Goal: Information Seeking & Learning: Learn about a topic

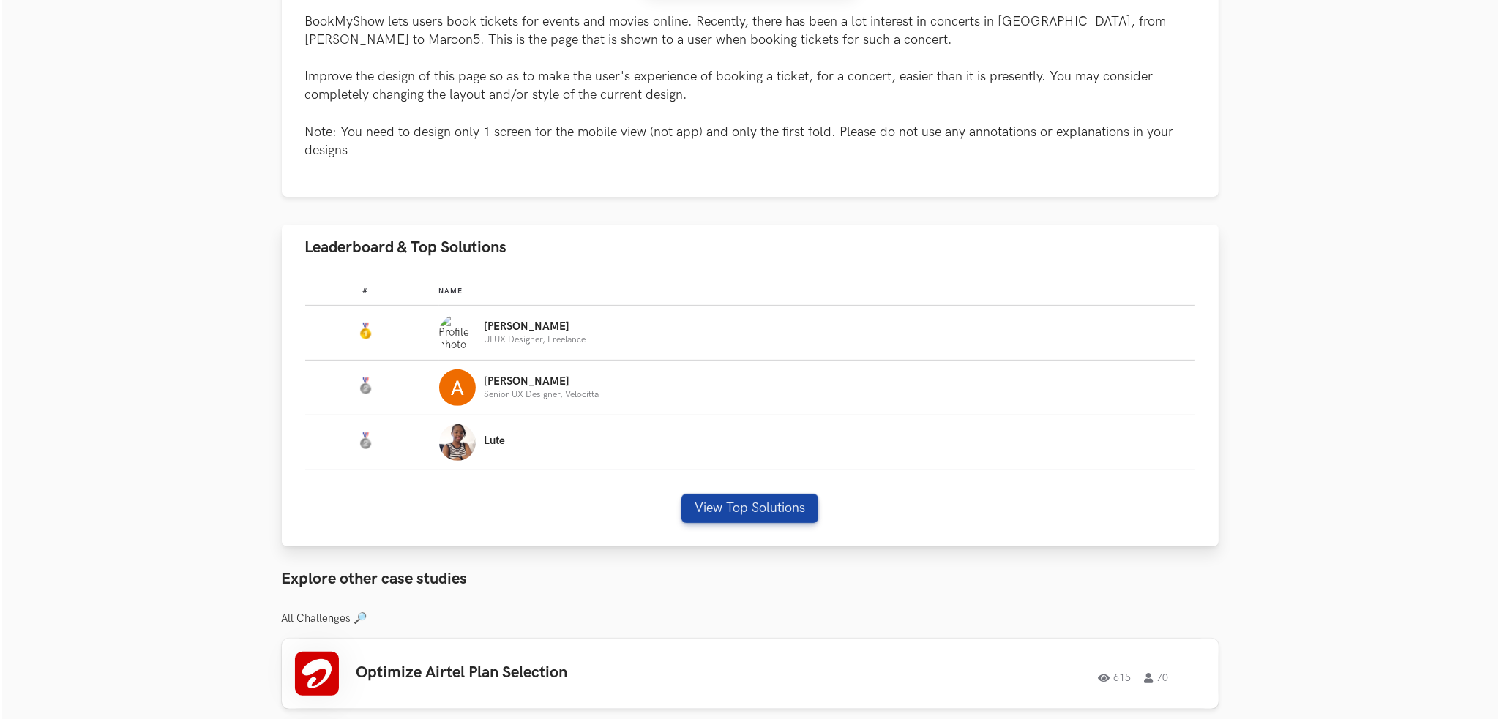
scroll to position [732, 0]
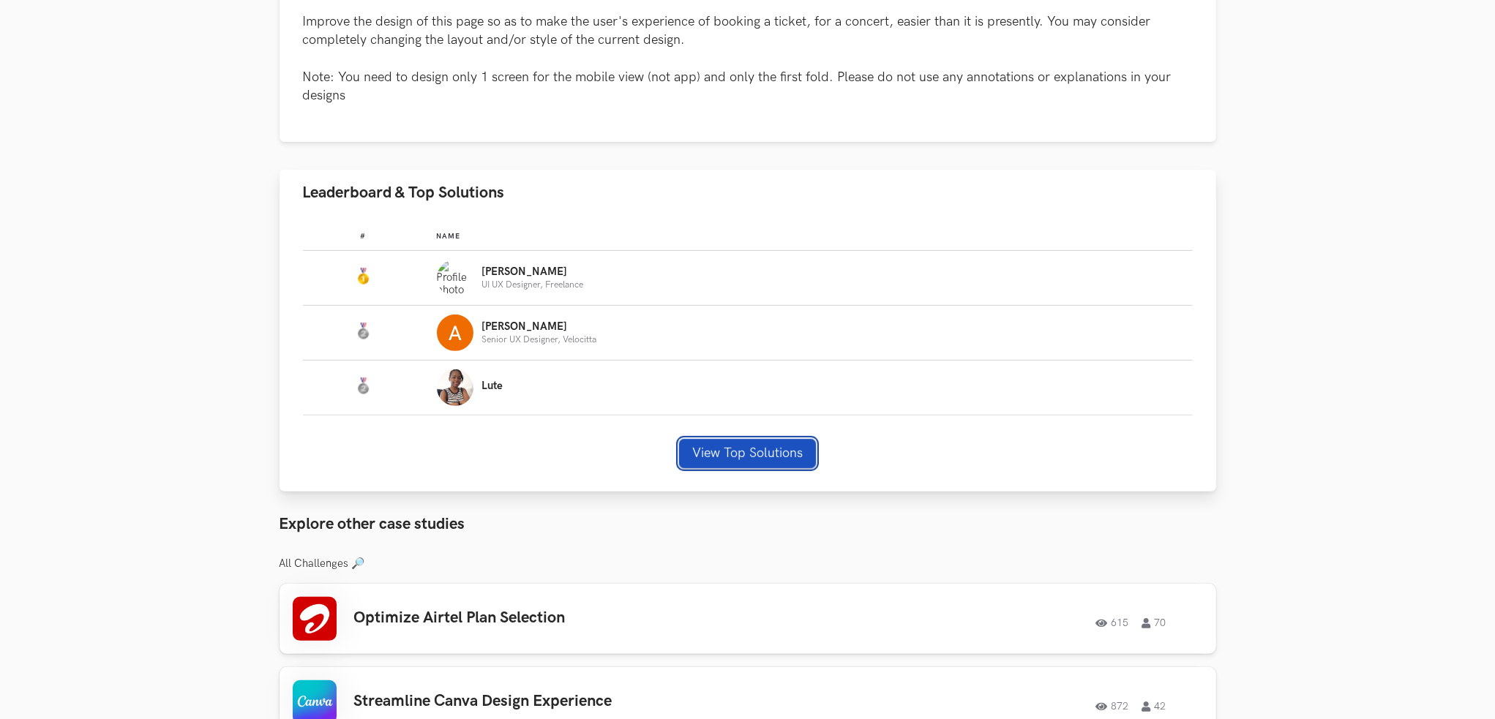
click at [714, 455] on button "View Top Solutions" at bounding box center [747, 453] width 137 height 29
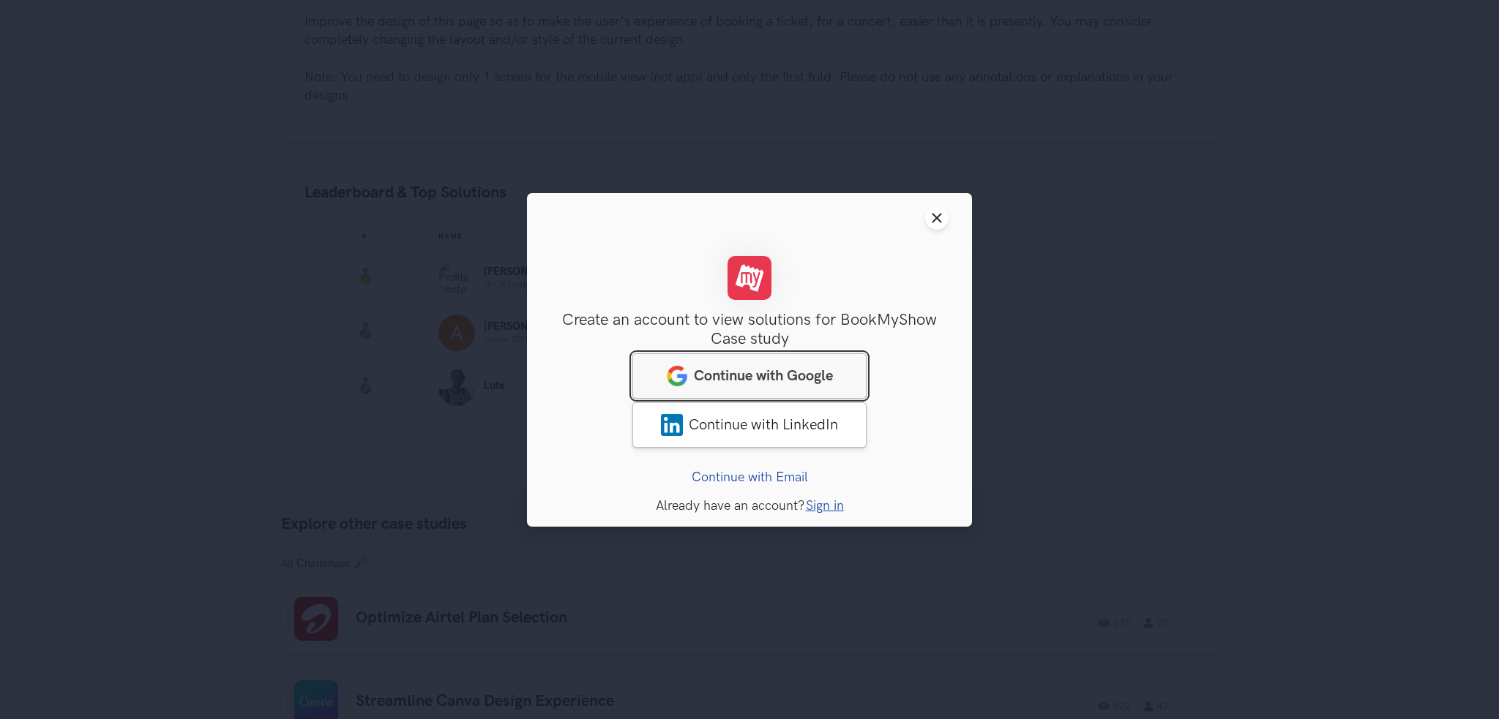
click at [790, 370] on span "Continue with Google" at bounding box center [763, 376] width 139 height 18
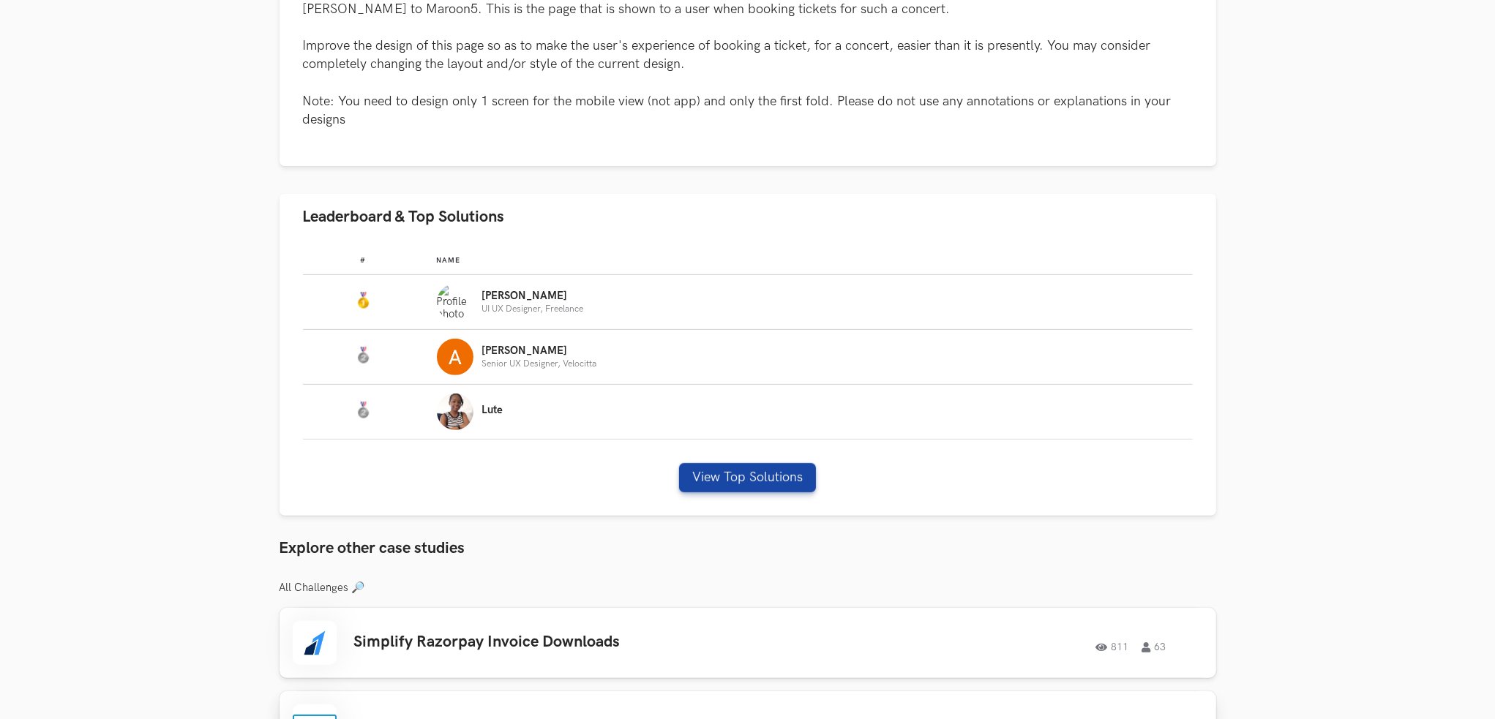
scroll to position [659, 0]
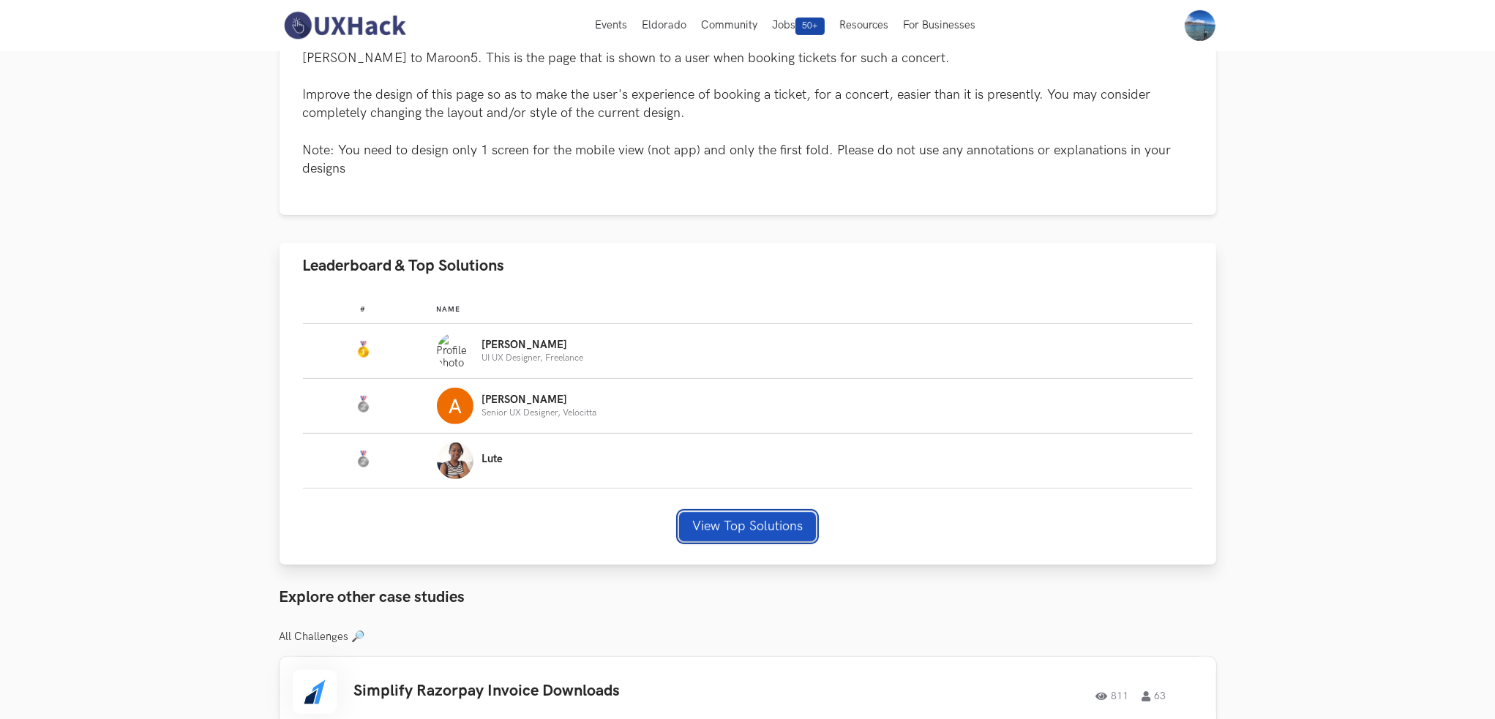
click at [787, 523] on button "View Top Solutions" at bounding box center [747, 526] width 137 height 29
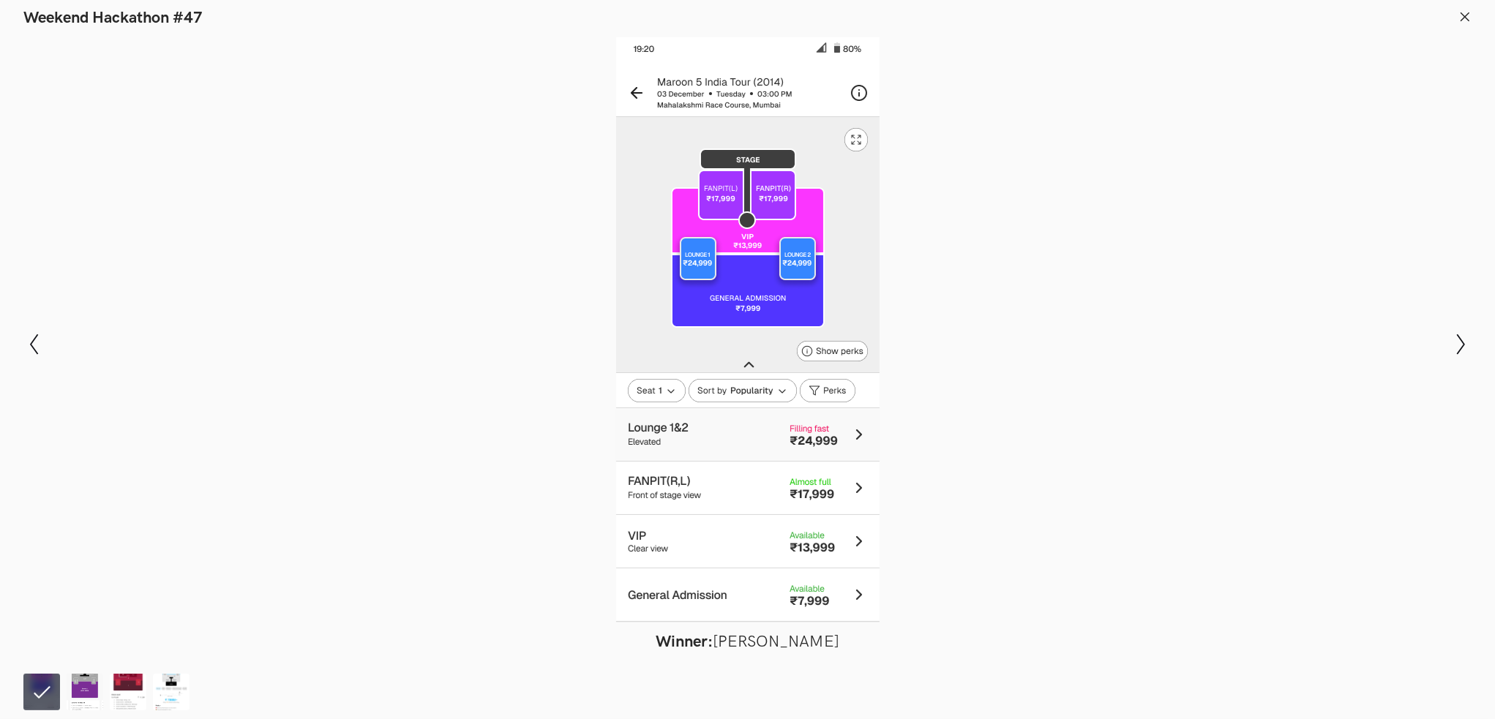
scroll to position [512, 0]
click at [1233, 364] on div at bounding box center [747, 330] width 1388 height 587
click at [1466, 350] on icon "Show next slide" at bounding box center [1460, 344] width 21 height 21
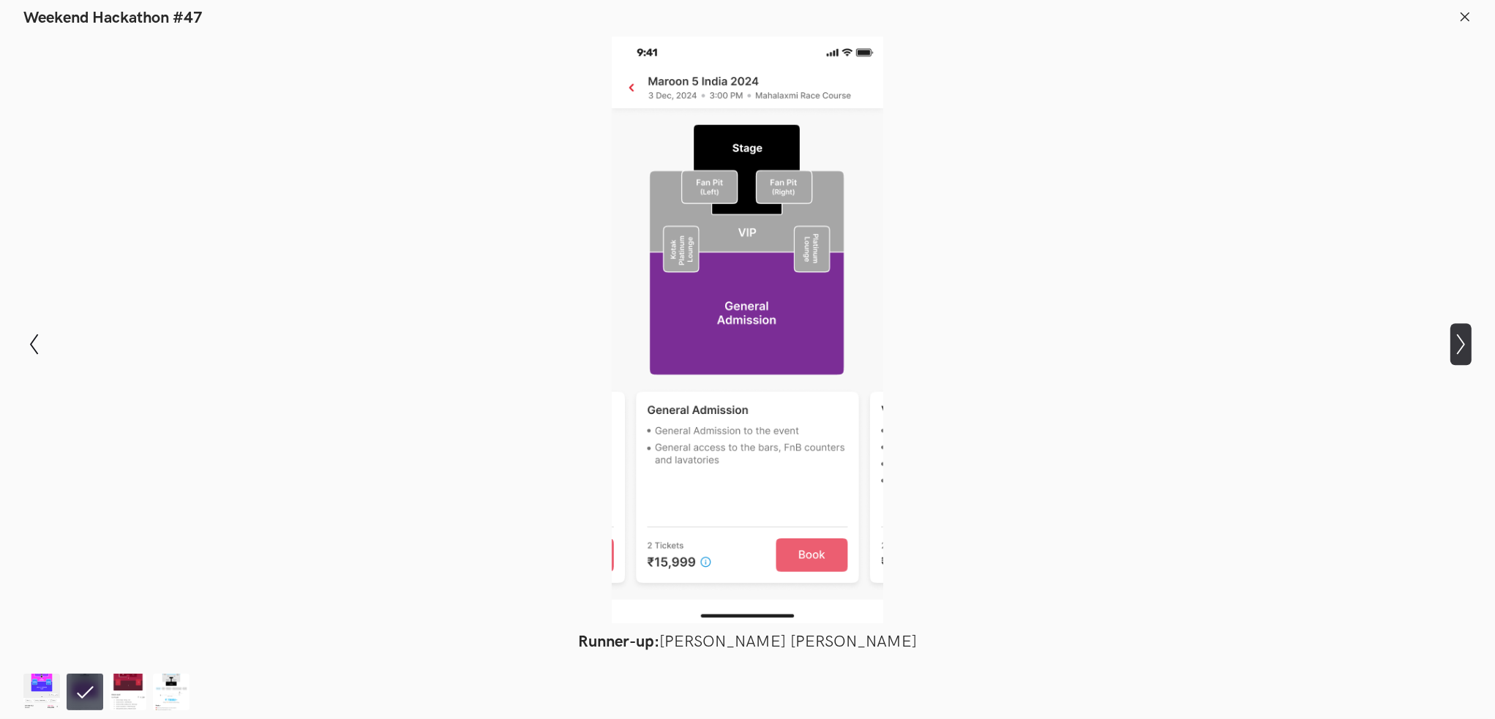
click at [1466, 342] on icon "Show next slide" at bounding box center [1460, 344] width 21 height 21
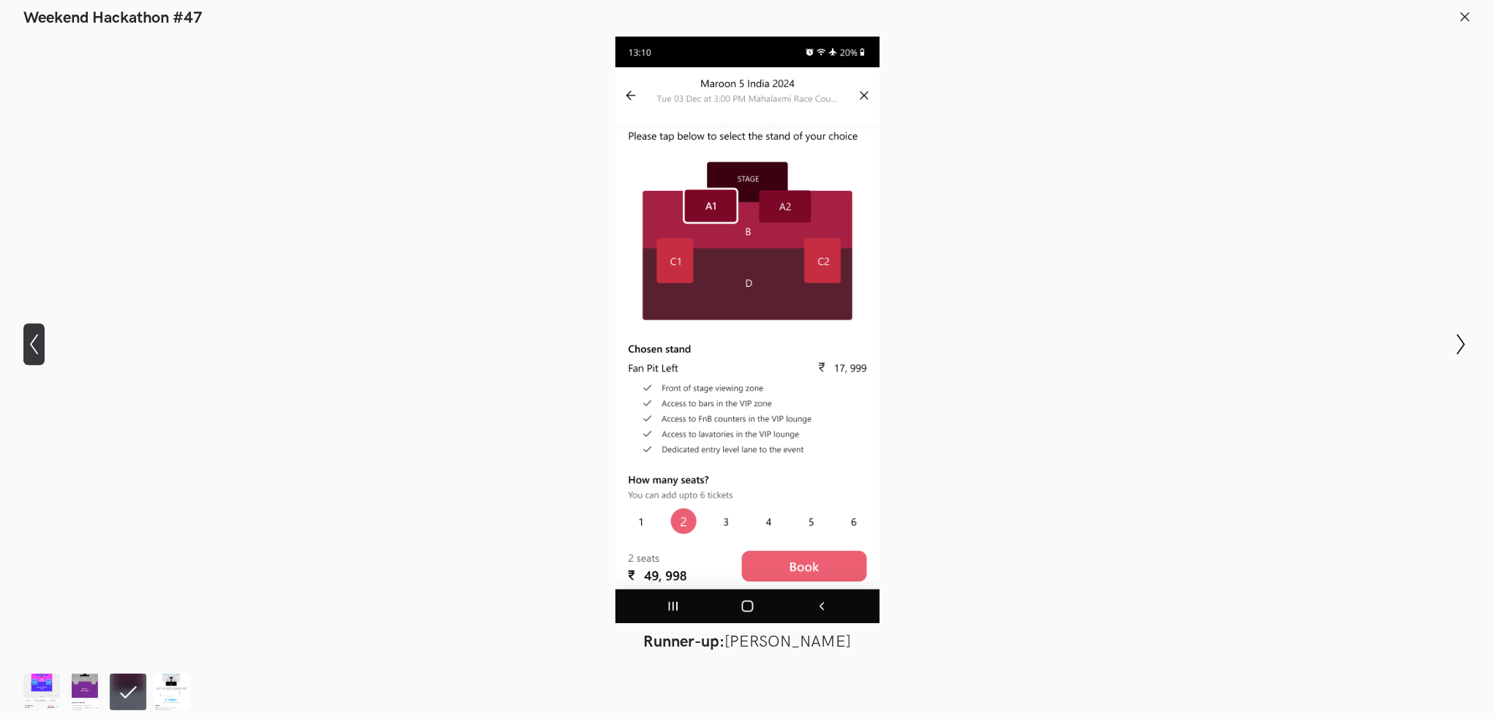
click at [37, 325] on div "Modal Gallery Slideshow Winner: Nirmalkumar Rohit Runner-up: Adarsh Pratap Sing…" at bounding box center [747, 344] width 1495 height 633
click at [31, 343] on icon "Show previous slide" at bounding box center [33, 344] width 21 height 21
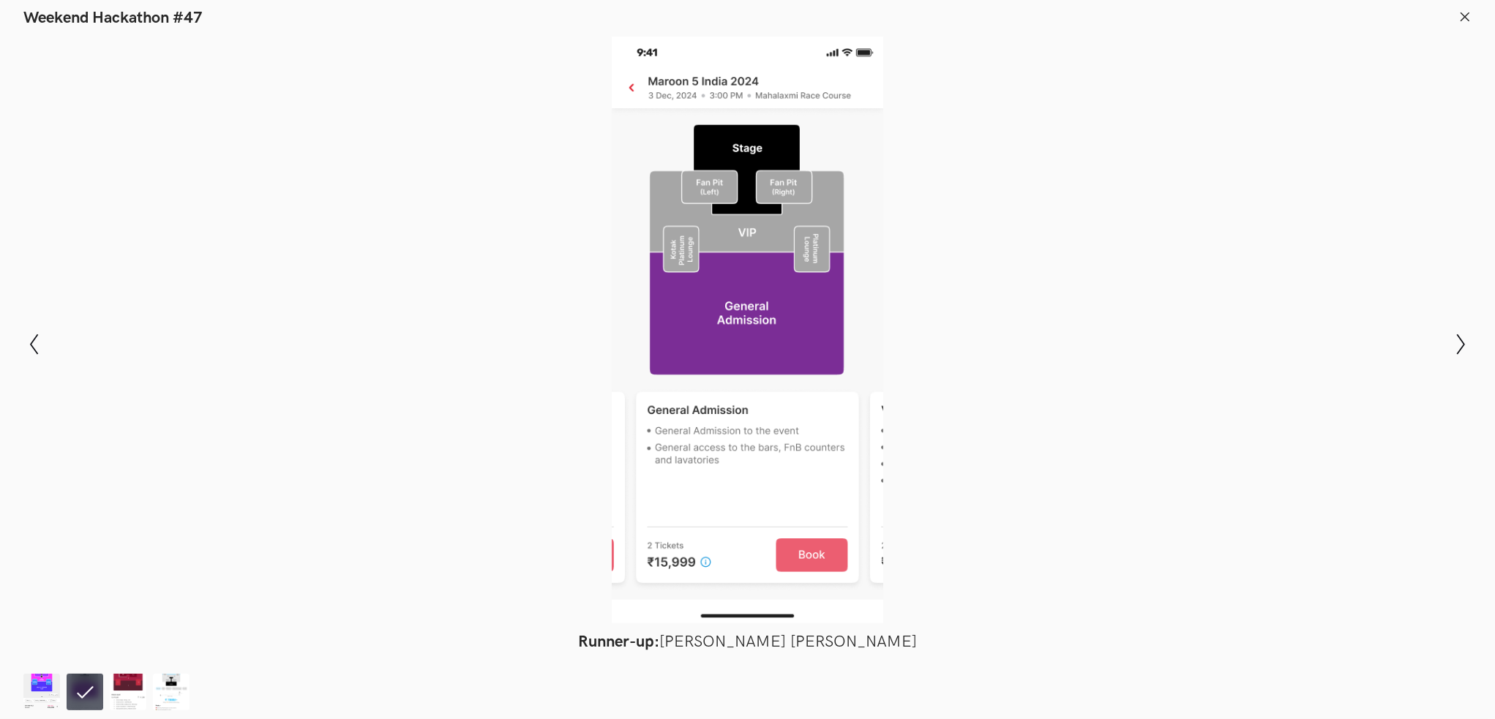
click at [1447, 335] on div "Modal Gallery Slideshow Winner: Nirmalkumar Rohit Runner-up: Adarsh Pratap Sing…" at bounding box center [747, 344] width 1495 height 633
click at [1463, 344] on icon "Show next slide" at bounding box center [1460, 344] width 21 height 21
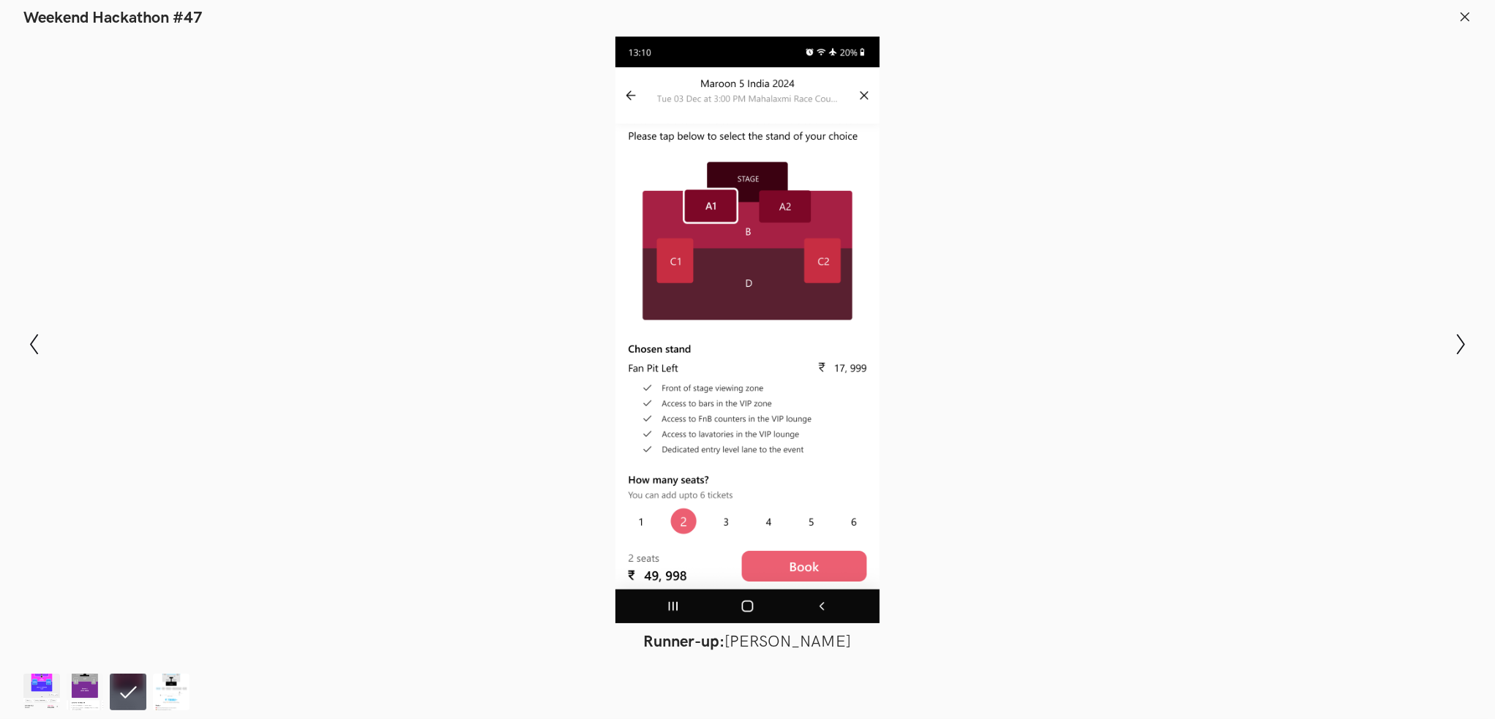
click at [743, 228] on div at bounding box center [747, 330] width 1388 height 587
click at [45, 352] on div "Modal Gallery Slideshow Winner: Nirmalkumar Rohit Runner-up: Adarsh Pratap Sing…" at bounding box center [747, 344] width 1495 height 633
click at [33, 345] on icon "Show previous slide" at bounding box center [33, 344] width 21 height 21
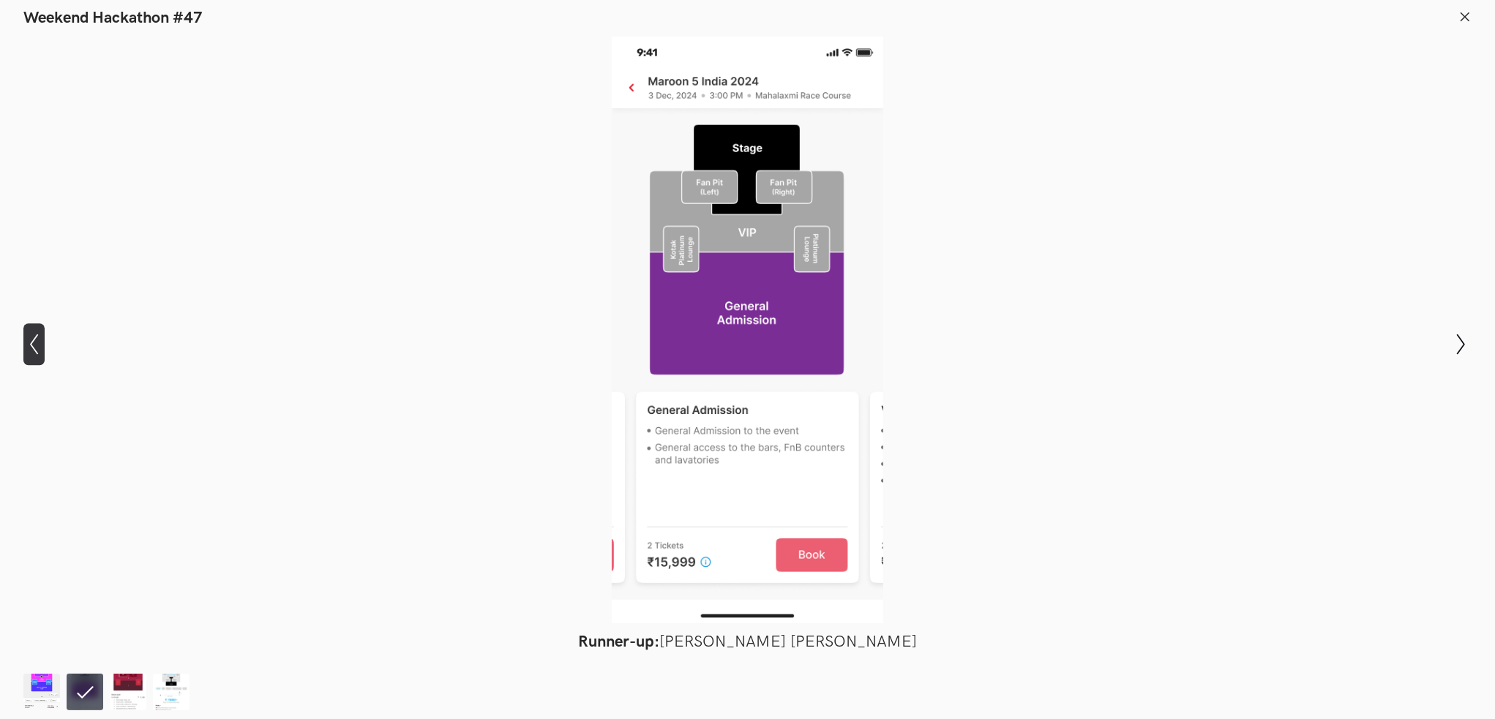
click at [34, 343] on icon "Show previous slide" at bounding box center [33, 344] width 21 height 21
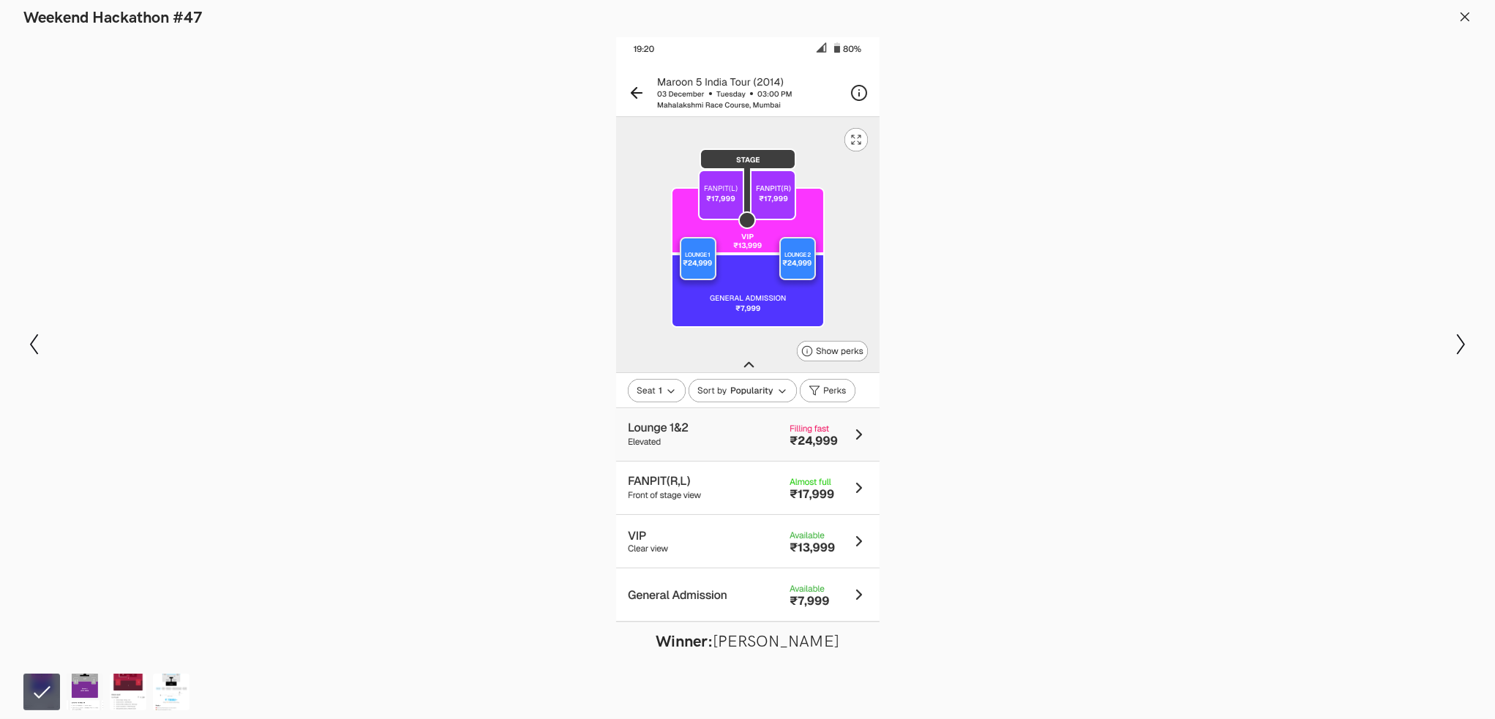
scroll to position [732, 0]
click at [1155, 269] on div at bounding box center [747, 330] width 1388 height 587
click at [766, 291] on div at bounding box center [747, 330] width 1388 height 587
click at [1461, 327] on button "Show next slide" at bounding box center [1460, 344] width 21 height 42
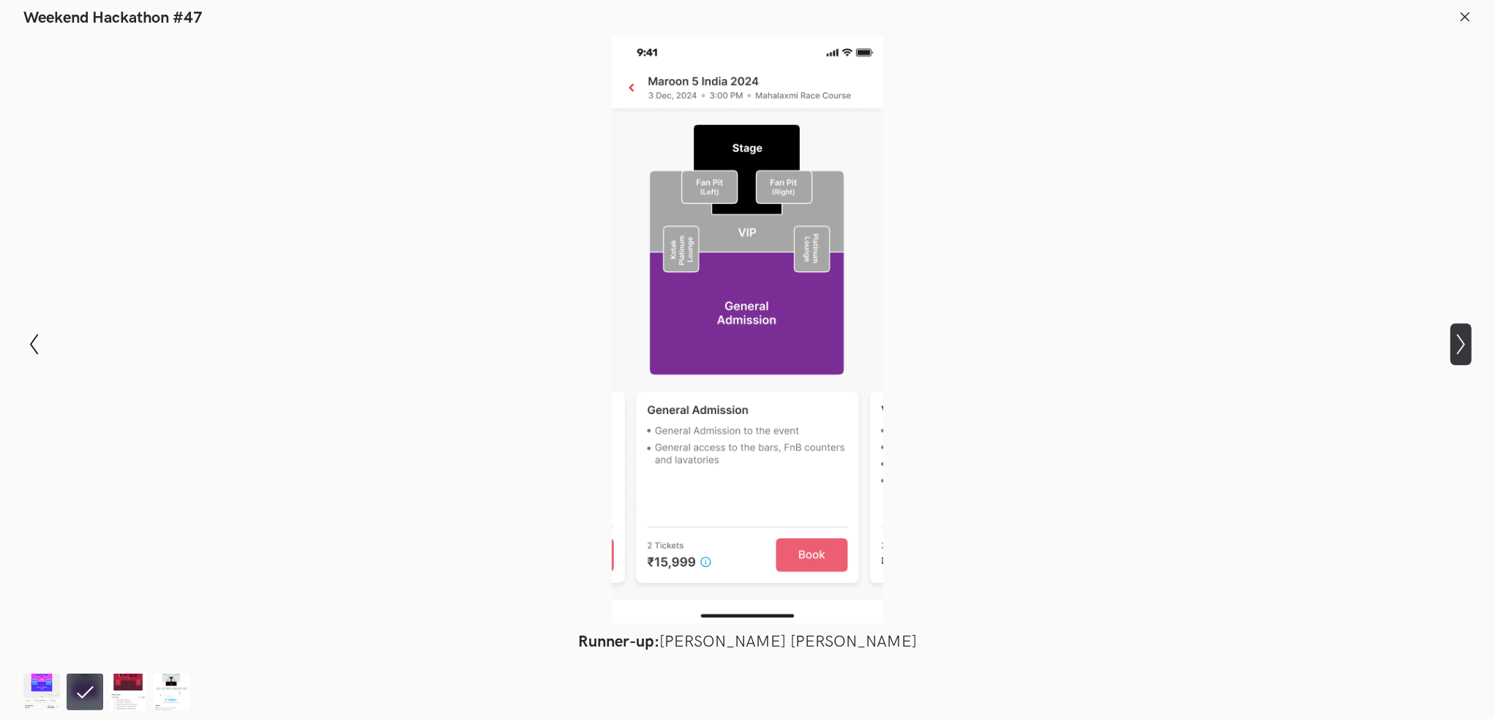
click at [1458, 337] on icon "Show next slide" at bounding box center [1460, 344] width 21 height 21
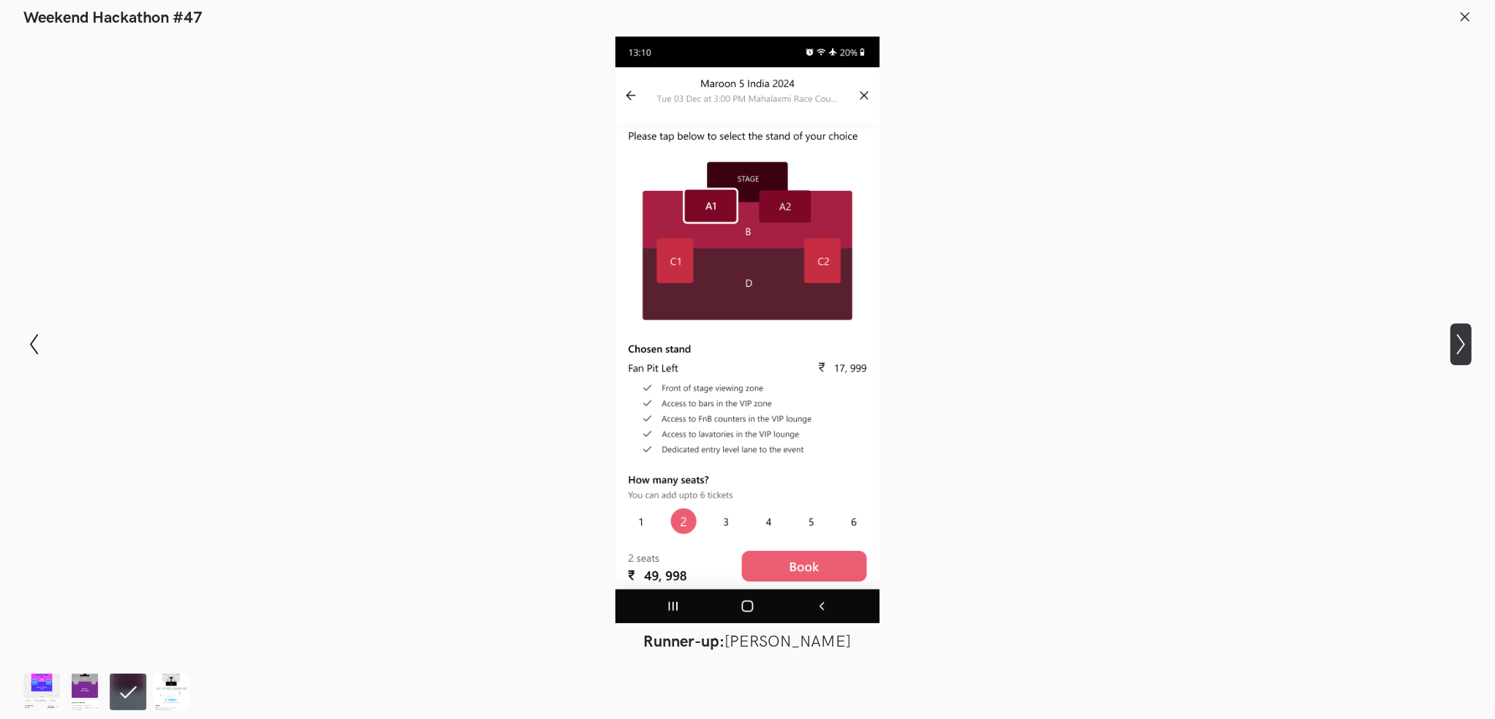
click at [1458, 339] on icon "Show next slide" at bounding box center [1460, 344] width 21 height 21
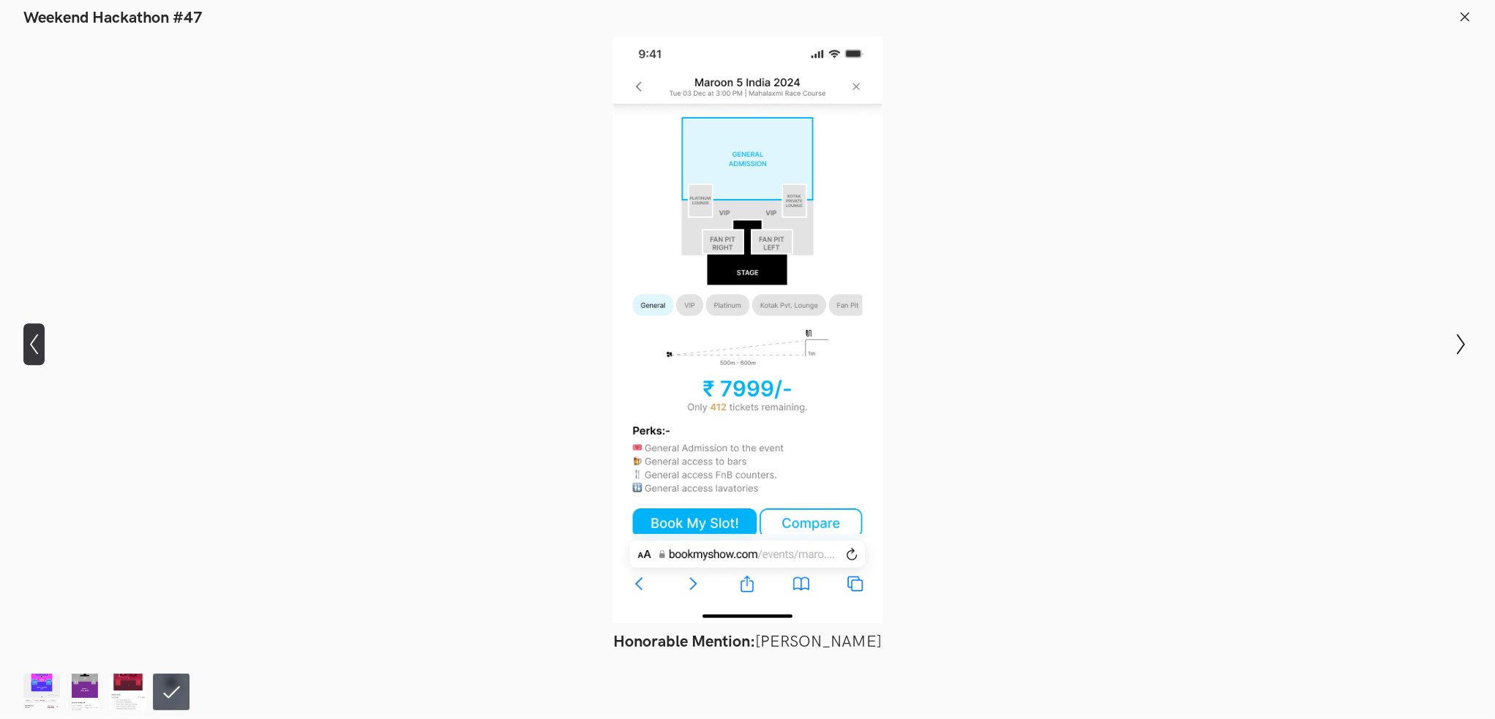
click at [24, 341] on icon "Show previous slide" at bounding box center [33, 344] width 21 height 21
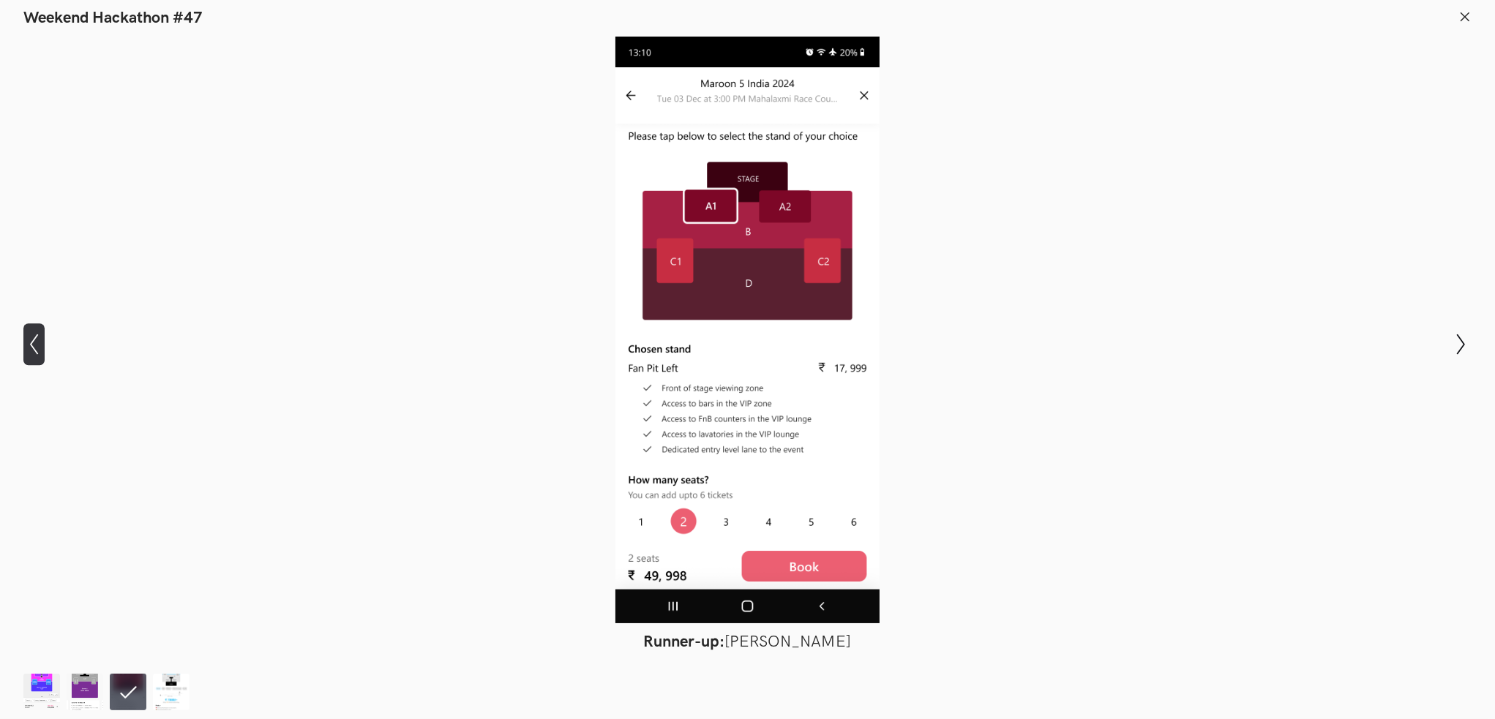
click at [39, 337] on icon "Show previous slide" at bounding box center [33, 344] width 21 height 21
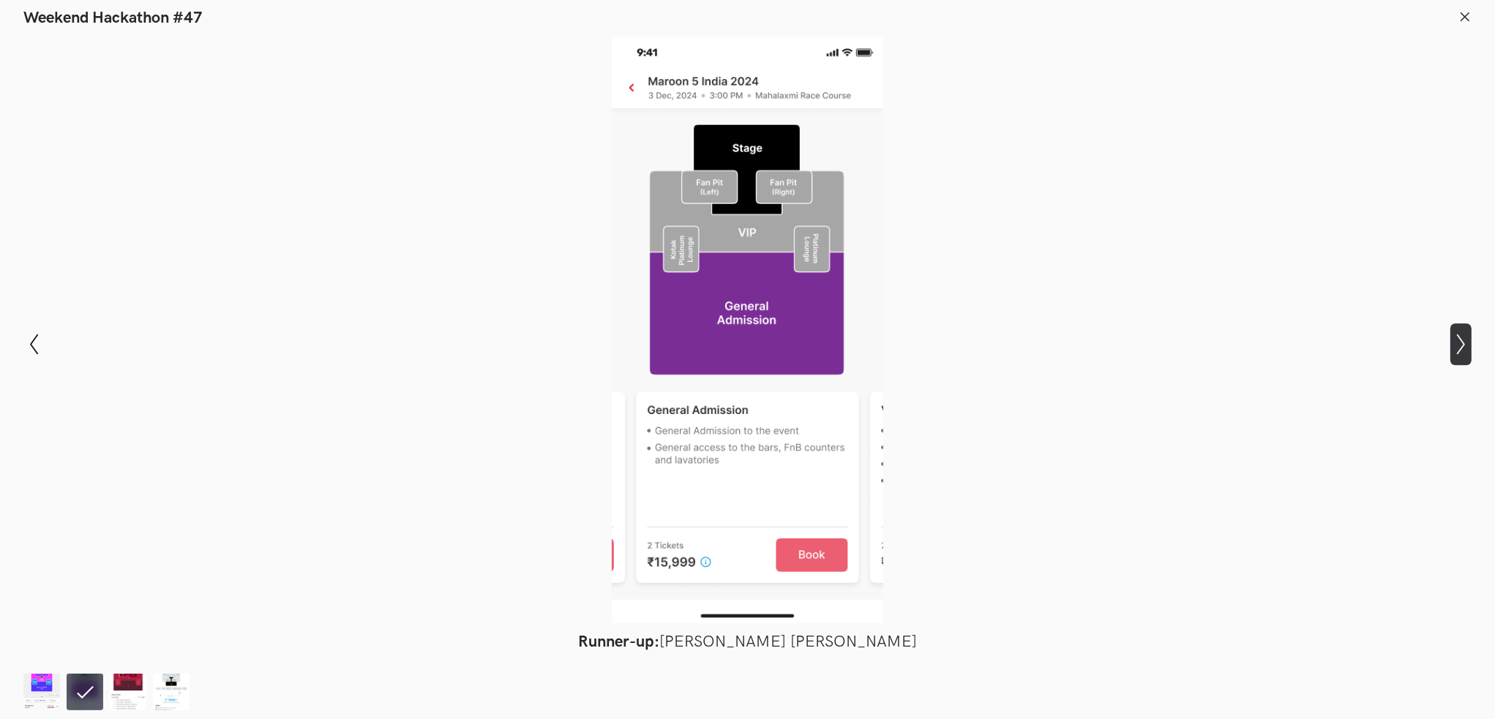
click at [1454, 333] on button "Show next slide" at bounding box center [1460, 344] width 21 height 42
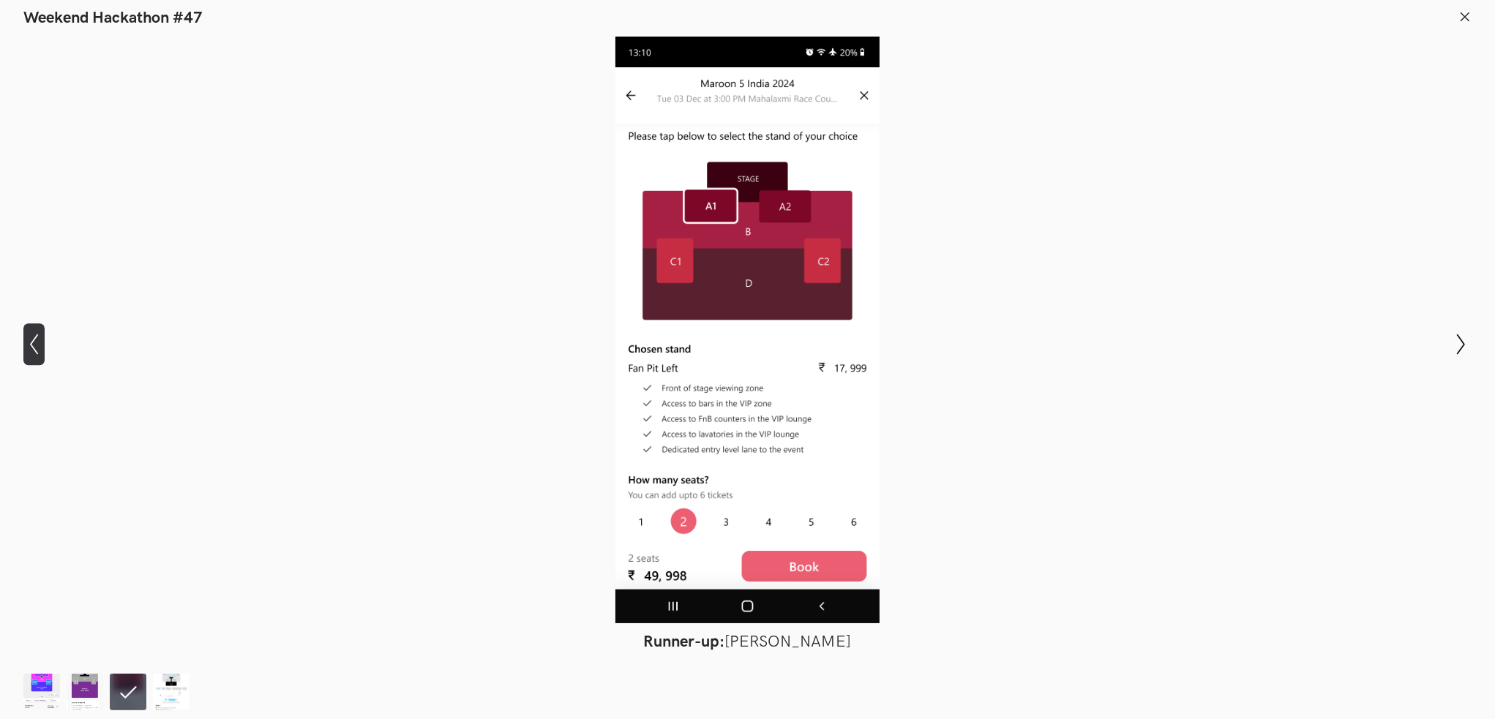
click at [23, 349] on icon "Show previous slide" at bounding box center [33, 344] width 21 height 21
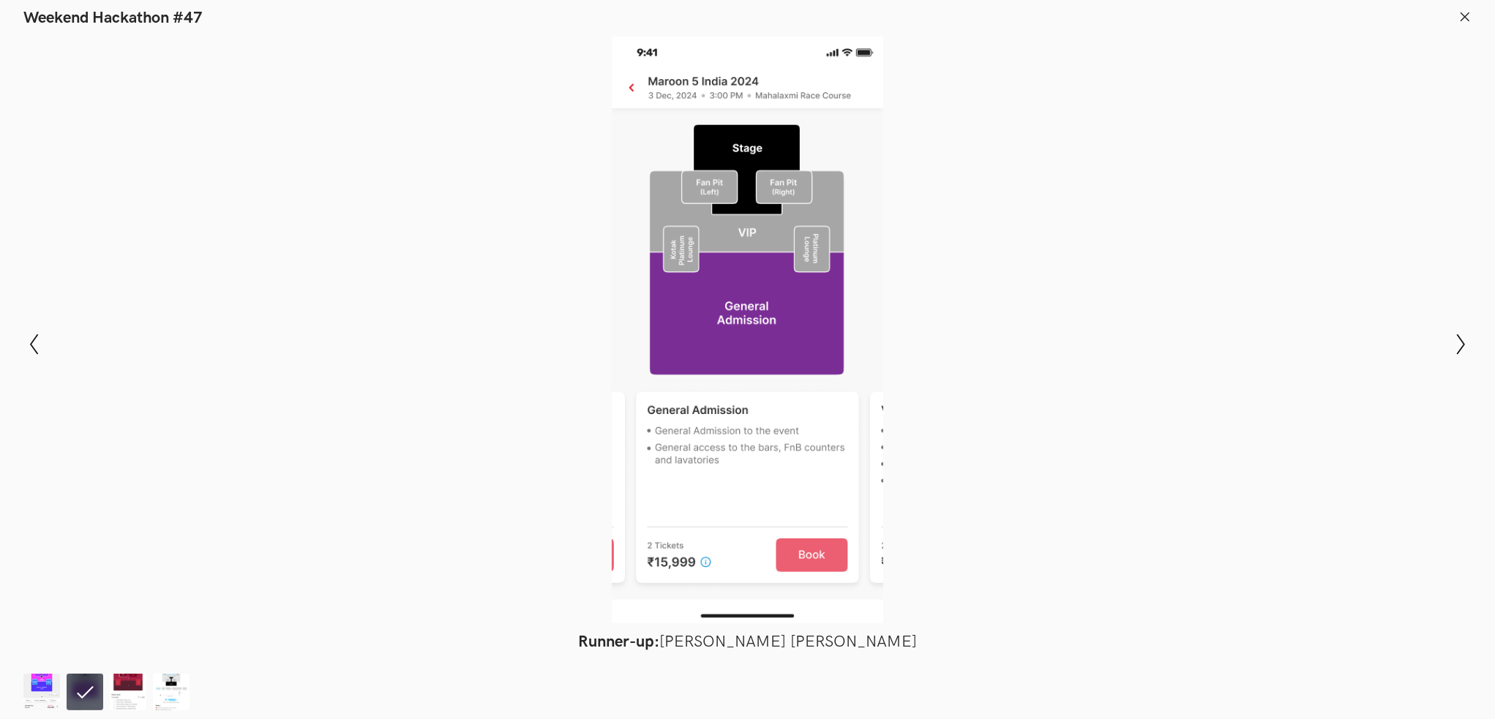
scroll to position [0, 0]
click at [1387, 100] on div at bounding box center [747, 330] width 1388 height 587
click at [1458, 339] on icon "Show next slide" at bounding box center [1460, 344] width 21 height 21
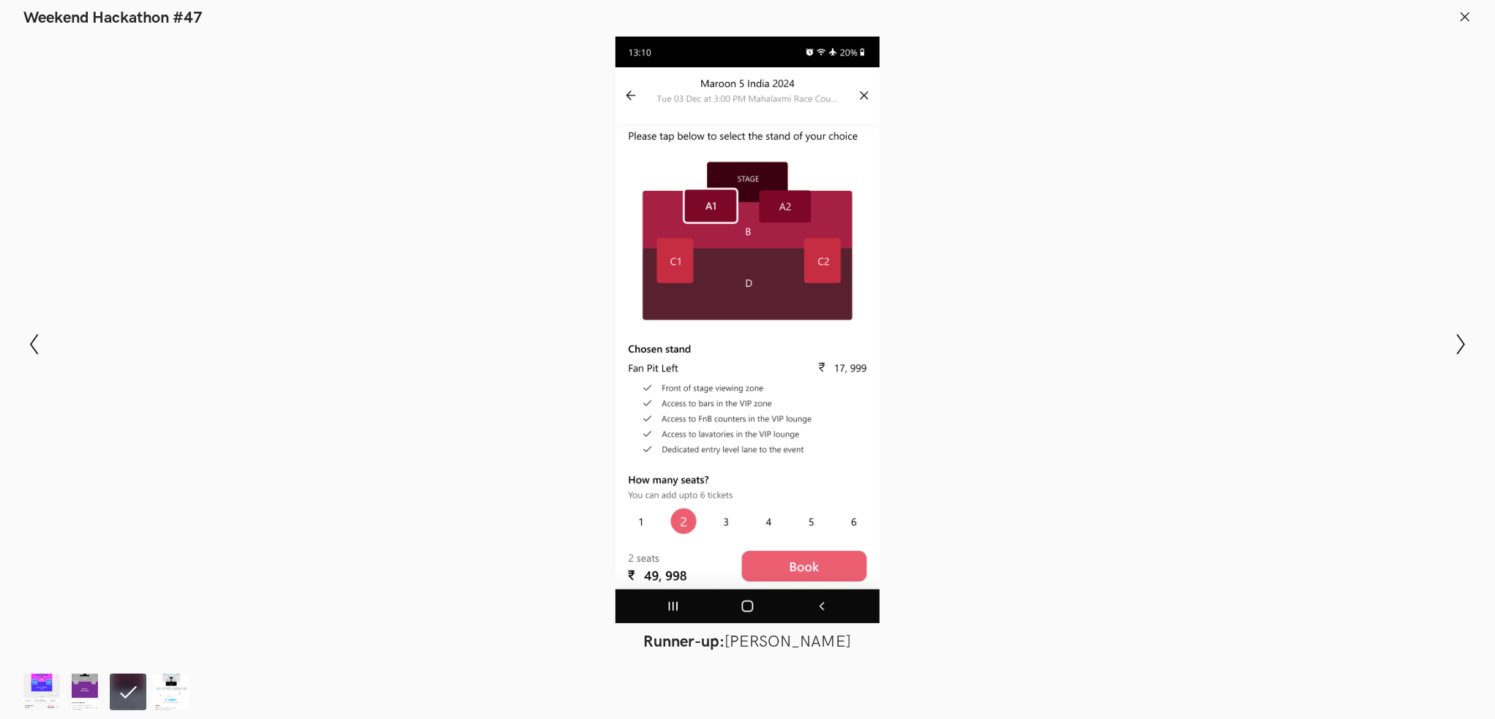
drag, startPoint x: 755, startPoint y: 263, endPoint x: 1098, endPoint y: 511, distance: 423.5
click at [1114, 516] on div at bounding box center [747, 330] width 1388 height 587
drag, startPoint x: 706, startPoint y: 236, endPoint x: 735, endPoint y: 165, distance: 76.5
click at [739, 163] on div at bounding box center [747, 330] width 1388 height 587
click at [735, 165] on div at bounding box center [747, 330] width 1388 height 587
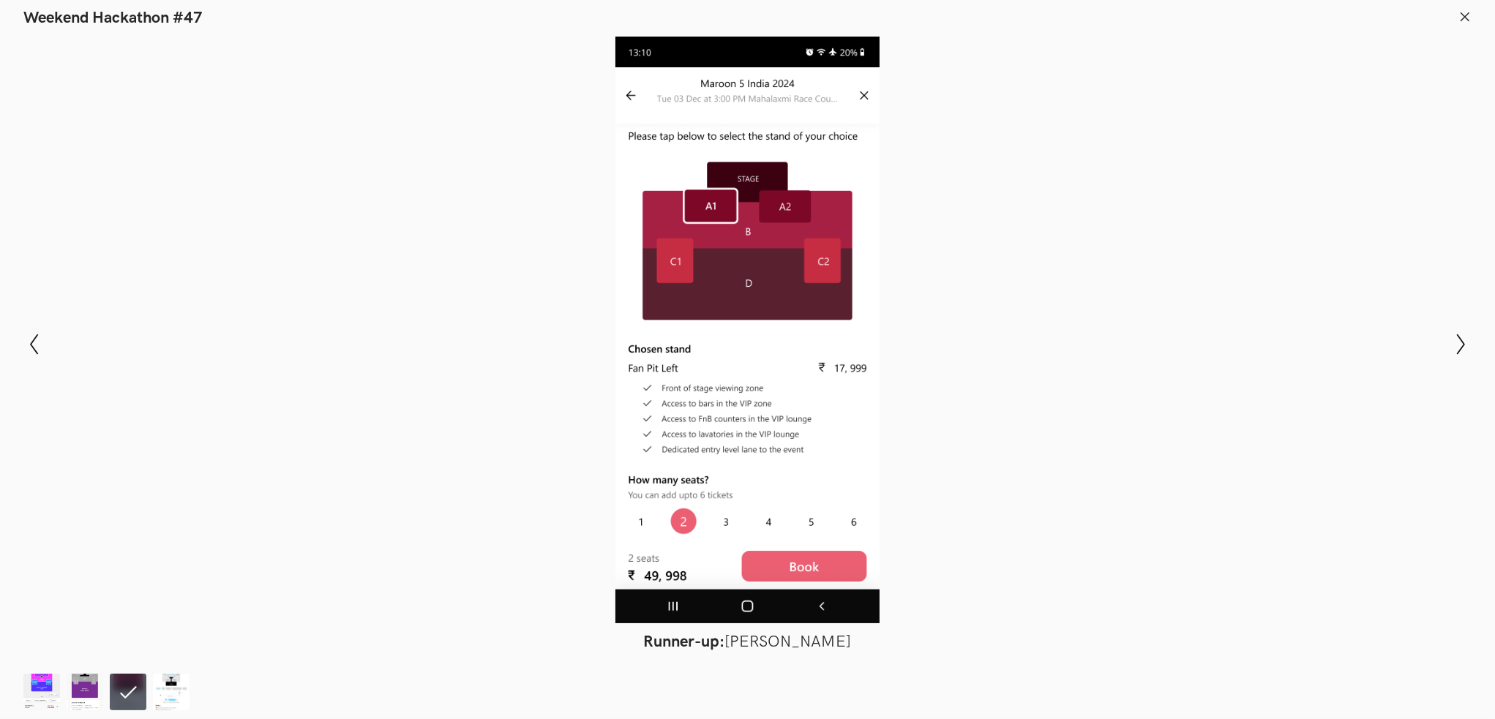
click at [735, 165] on div at bounding box center [747, 330] width 1388 height 587
click at [29, 336] on icon "Show previous slide" at bounding box center [33, 344] width 21 height 21
